Goal: Task Accomplishment & Management: Manage account settings

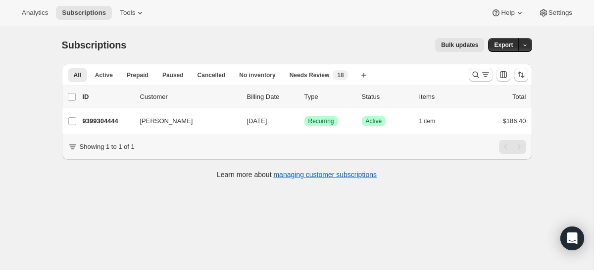
click at [480, 79] on icon "Search and filter results" at bounding box center [485, 75] width 10 height 10
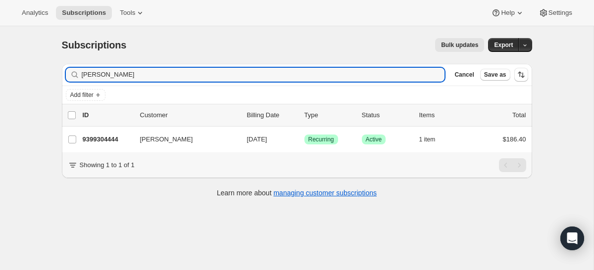
drag, startPoint x: 351, startPoint y: 74, endPoint x: 57, endPoint y: 70, distance: 293.9
click at [66, 73] on div "[PERSON_NAME] Clear" at bounding box center [255, 75] width 379 height 14
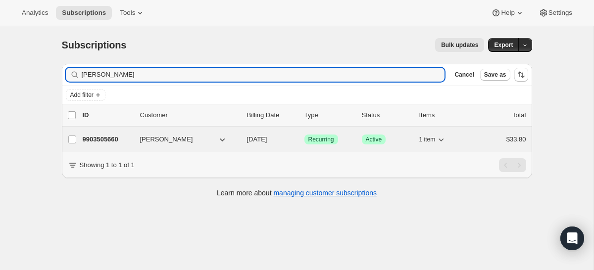
type input "[PERSON_NAME]"
click at [124, 145] on div "9903505660 [PERSON_NAME] [DATE] Success Recurring Success Active 1 item $33.80" at bounding box center [304, 140] width 443 height 14
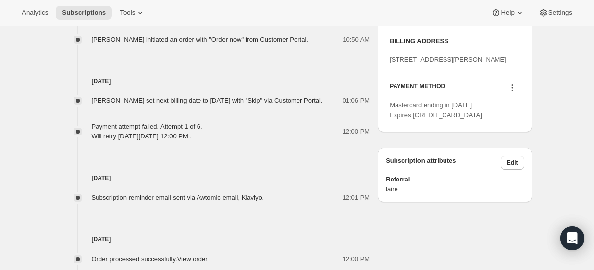
scroll to position [564, 0]
click at [512, 88] on icon at bounding box center [511, 86] width 1 height 1
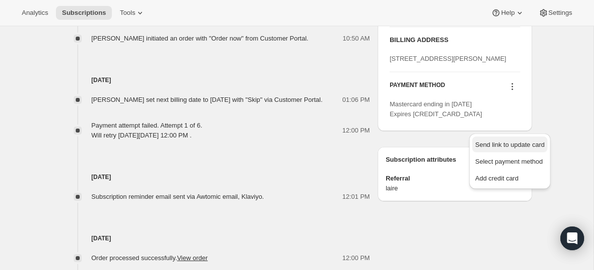
click at [507, 149] on button "Send link to update card" at bounding box center [509, 145] width 75 height 16
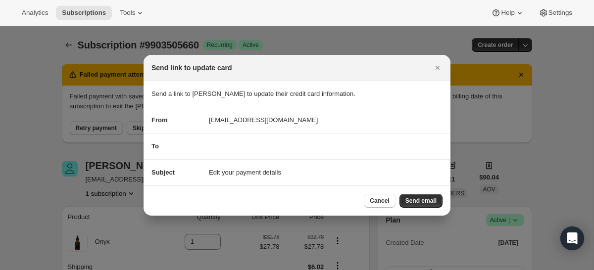
scroll to position [0, 0]
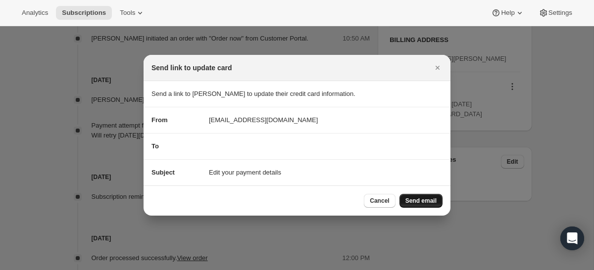
click at [430, 202] on span "Send email" at bounding box center [420, 201] width 31 height 8
